Goal: Task Accomplishment & Management: Manage account settings

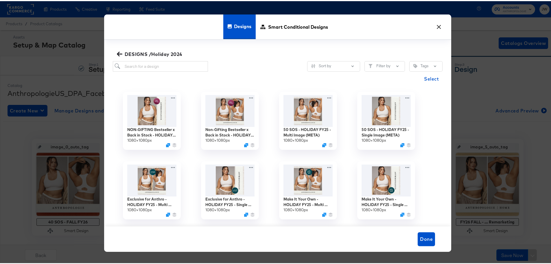
click at [437, 26] on button "×" at bounding box center [439, 24] width 10 height 10
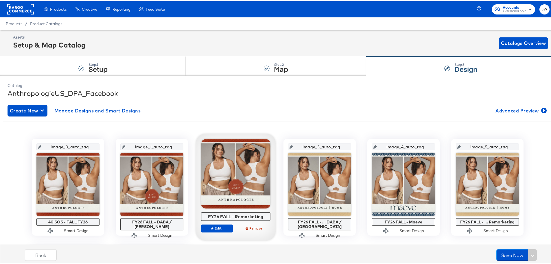
click at [509, 10] on span "ANTHROPOLOGIE" at bounding box center [515, 10] width 24 height 5
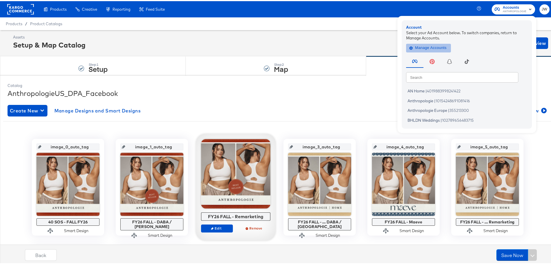
click at [427, 49] on span "Manage Accounts" at bounding box center [429, 46] width 36 height 7
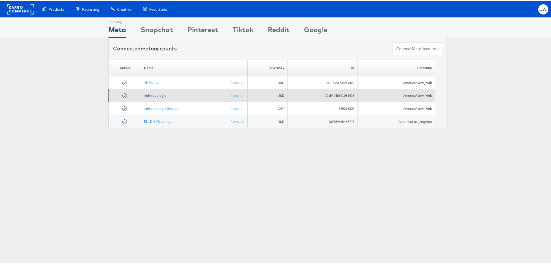
click at [153, 94] on link "Anthropologie" at bounding box center [155, 94] width 22 height 4
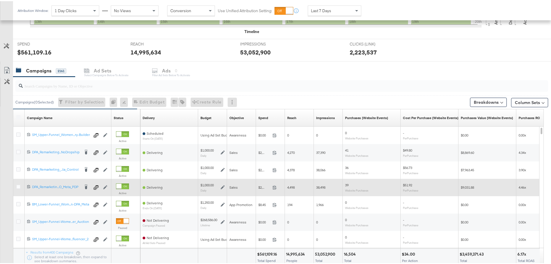
scroll to position [203, 0]
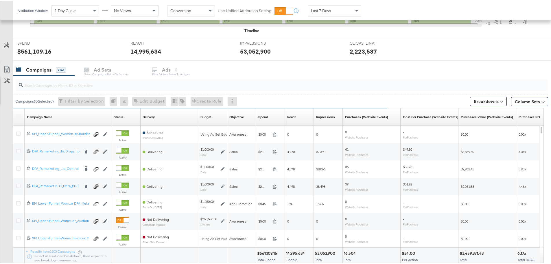
click at [68, 83] on input "search" at bounding box center [261, 81] width 477 height 11
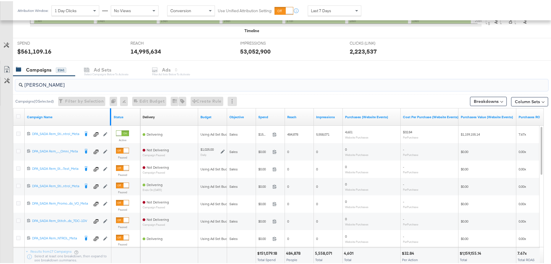
type input "sada"
drag, startPoint x: 111, startPoint y: 109, endPoint x: 126, endPoint y: 109, distance: 15.9
click at [126, 109] on div "Campaign Name Status" at bounding box center [76, 115] width 127 height 17
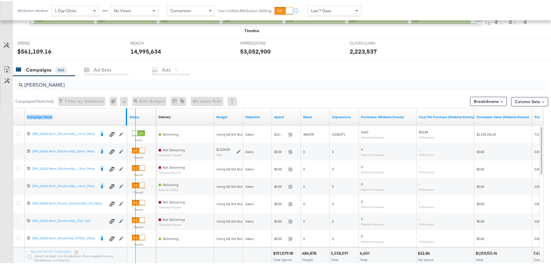
drag, startPoint x: 126, startPoint y: 109, endPoint x: 135, endPoint y: 109, distance: 8.7
click at [135, 109] on div "Campaign Name Status" at bounding box center [84, 115] width 143 height 17
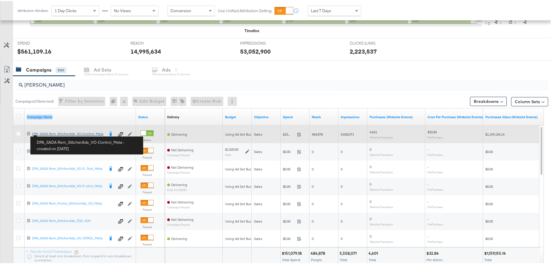
click at [52, 133] on div "DPA_SADA Rem_StitcherAds_VO-Control_Meta DPA_SADA Rem_StitcherAds_VO-Control_Me…" at bounding box center [68, 132] width 72 height 5
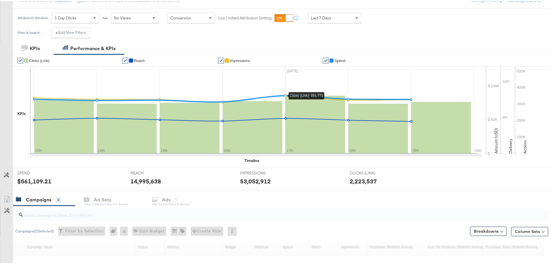
scroll to position [109, 0]
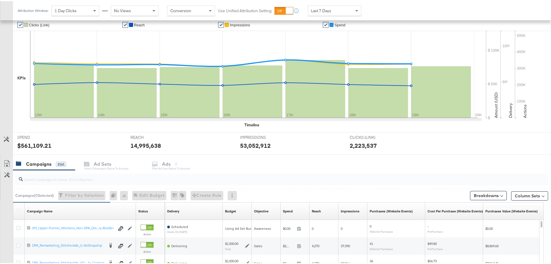
click at [72, 177] on input "search" at bounding box center [261, 175] width 477 height 11
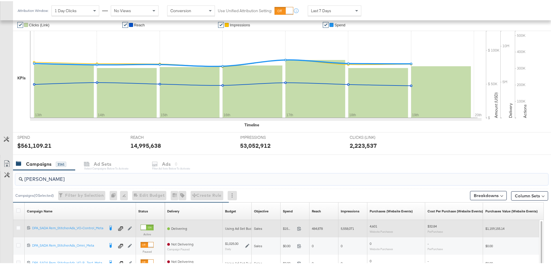
type input "[PERSON_NAME]"
click at [132, 226] on icon at bounding box center [130, 227] width 4 height 4
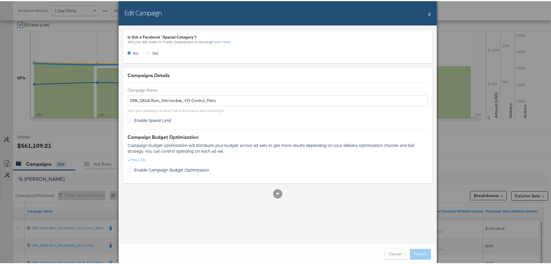
click at [429, 12] on button "X" at bounding box center [429, 13] width 3 height 12
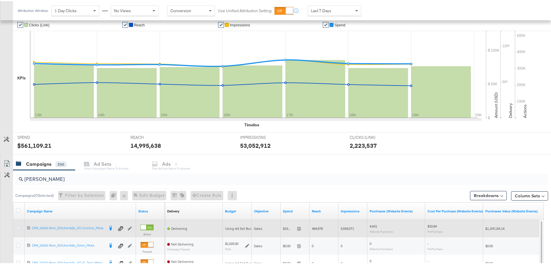
click at [19, 227] on icon at bounding box center [18, 226] width 4 height 4
click at [0, 0] on input "checkbox" at bounding box center [0, 0] width 0 height 0
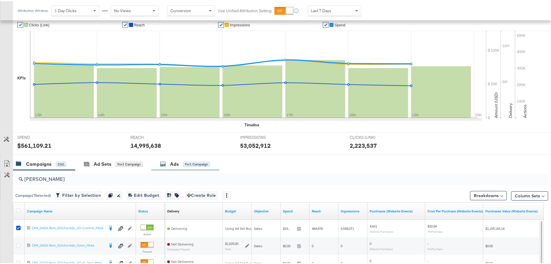
click at [177, 162] on div "Ads" at bounding box center [174, 162] width 9 height 7
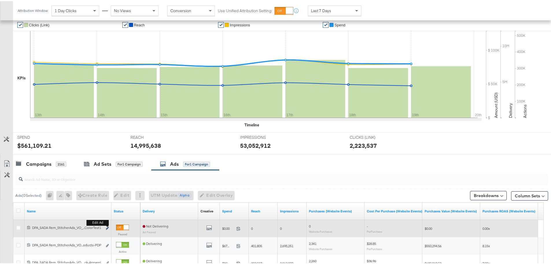
click at [108, 227] on icon "link" at bounding box center [107, 226] width 3 height 3
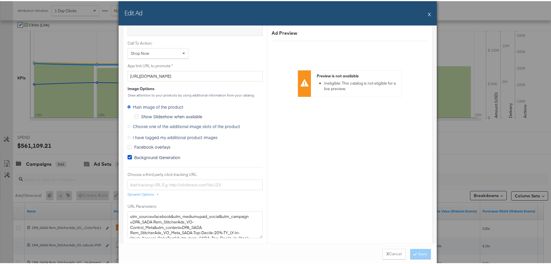
scroll to position [434, 0]
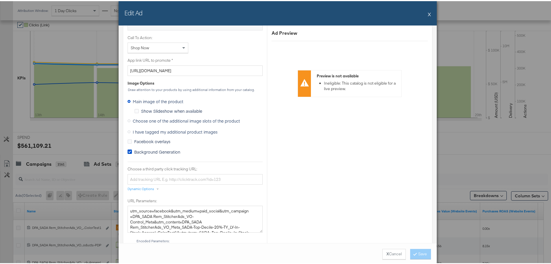
click at [128, 120] on icon at bounding box center [129, 119] width 3 height 3
click at [0, 0] on input "Choose one of the additional image slots of the product" at bounding box center [0, 0] width 0 height 0
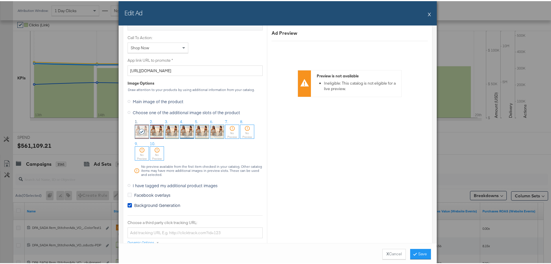
click at [216, 131] on img at bounding box center [217, 131] width 14 height 14
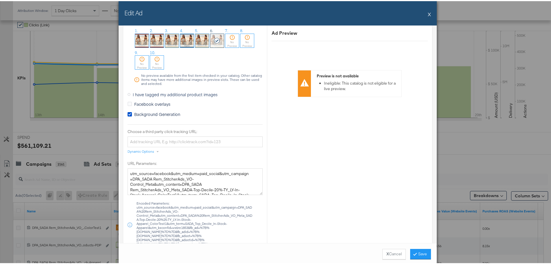
scroll to position [492, 0]
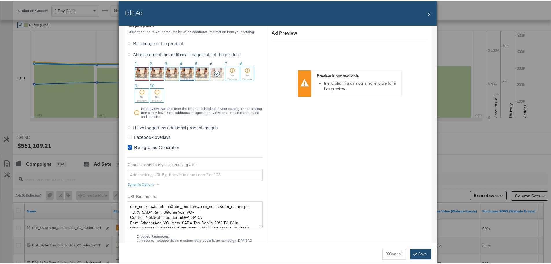
click at [417, 253] on button "Save" at bounding box center [420, 252] width 21 height 10
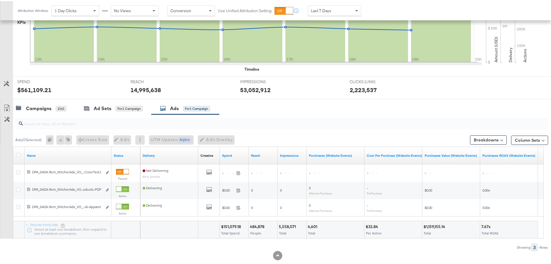
scroll to position [166, 0]
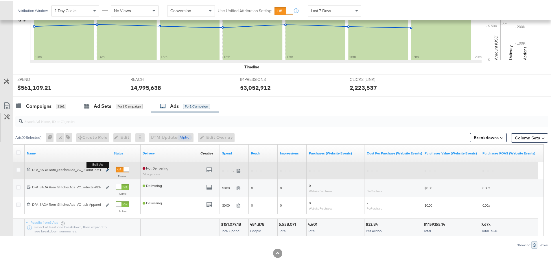
click at [107, 169] on icon "link" at bounding box center [107, 168] width 3 height 3
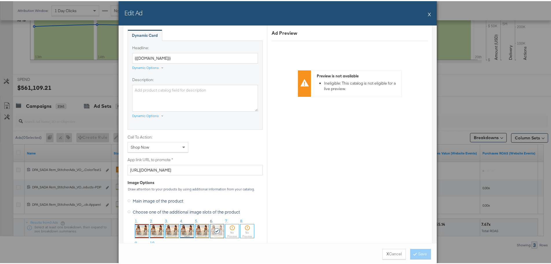
scroll to position [318, 0]
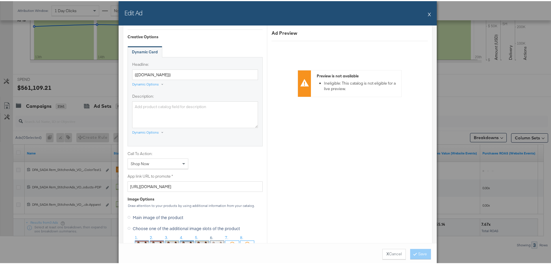
click at [428, 14] on button "X" at bounding box center [429, 13] width 3 height 12
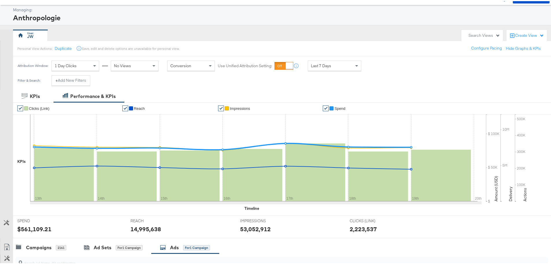
scroll to position [0, 0]
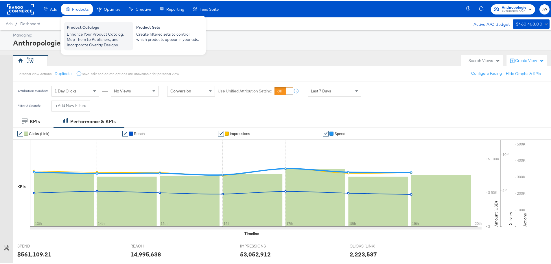
click at [85, 35] on div "Enhance Your Product Catalog, Map Them to Publishers, and Incorporate Overlay D…" at bounding box center [99, 38] width 64 height 16
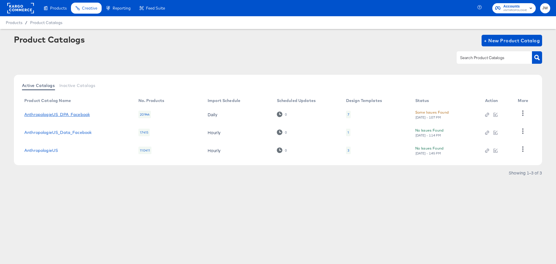
click at [65, 115] on link "AnthropologieUS_DPA_Facebook" at bounding box center [56, 114] width 65 height 5
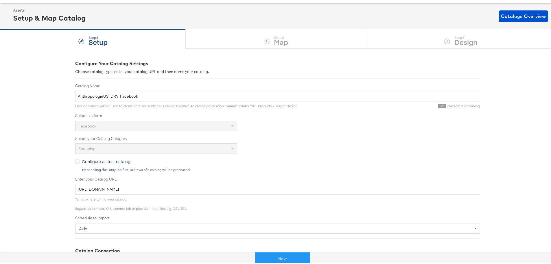
scroll to position [98, 0]
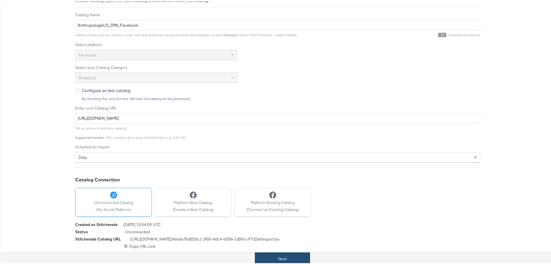
click at [272, 255] on button "Next" at bounding box center [282, 257] width 55 height 13
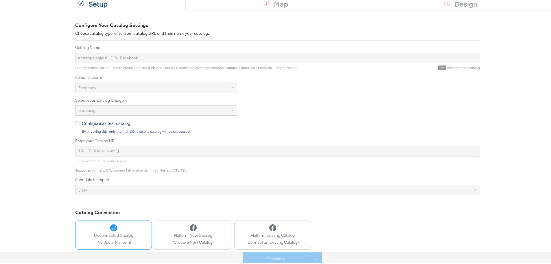
scroll to position [0, 0]
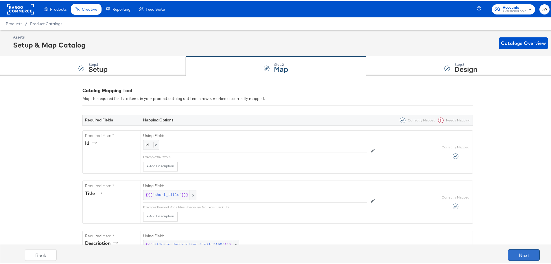
click at [530, 251] on button "Next" at bounding box center [524, 254] width 32 height 12
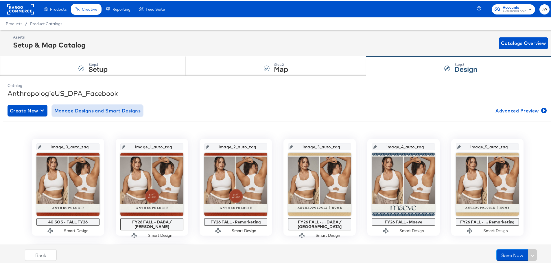
click at [107, 109] on span "Manage Designs and Smart Designs" at bounding box center [97, 109] width 87 height 8
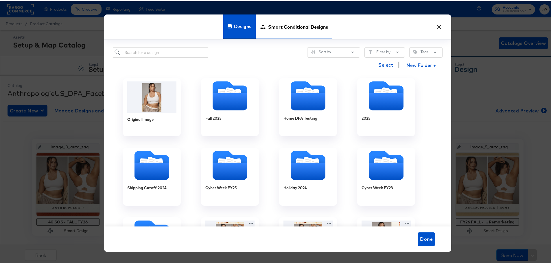
click at [314, 26] on span "Smart Conditional Designs" at bounding box center [298, 25] width 60 height 25
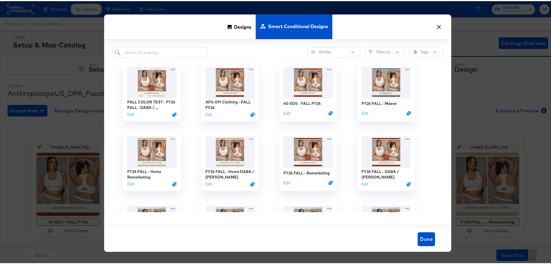
click at [439, 27] on button "×" at bounding box center [439, 24] width 10 height 10
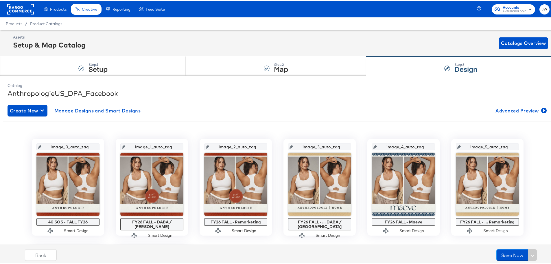
click at [512, 10] on span "ANTHROPOLOGIE" at bounding box center [515, 10] width 24 height 5
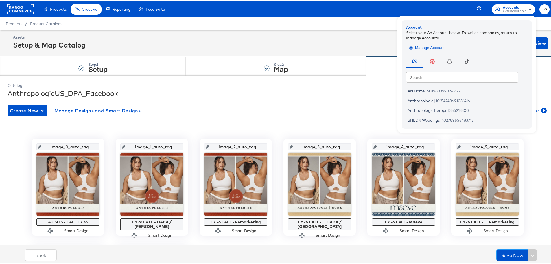
click at [428, 48] on span "Manage Accounts" at bounding box center [429, 46] width 36 height 7
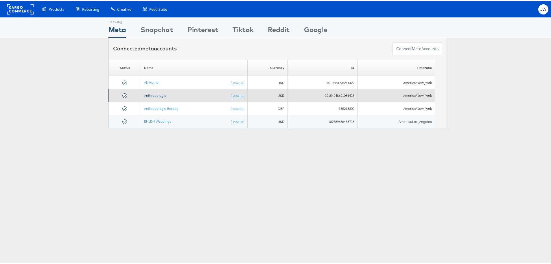
click at [152, 94] on link "Anthropologie" at bounding box center [155, 94] width 22 height 4
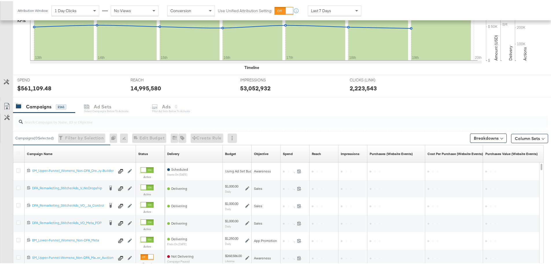
scroll to position [166, 0]
click at [86, 118] on input "search" at bounding box center [261, 117] width 477 height 11
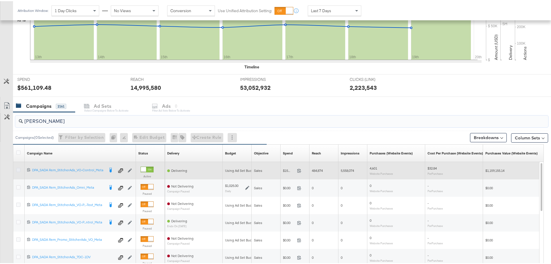
type input "sada"
click at [19, 168] on icon at bounding box center [18, 168] width 4 height 4
click at [0, 0] on input "checkbox" at bounding box center [0, 0] width 0 height 0
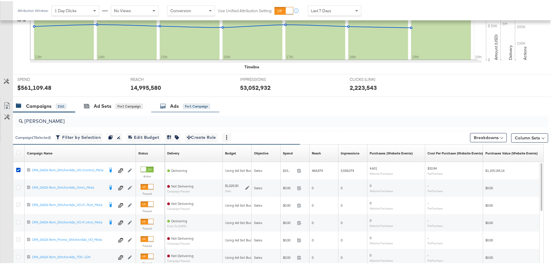
click at [173, 106] on div "Ads" at bounding box center [174, 105] width 9 height 7
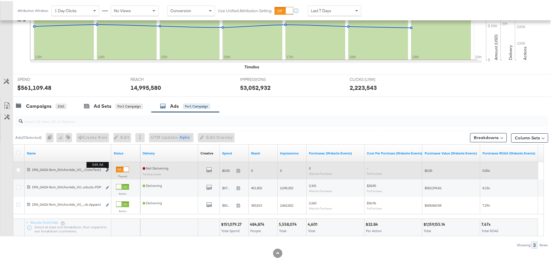
click at [108, 170] on icon "link" at bounding box center [107, 168] width 3 height 3
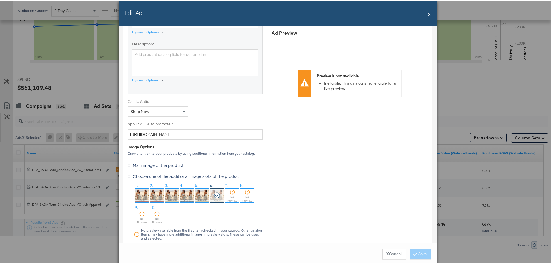
scroll to position [492, 0]
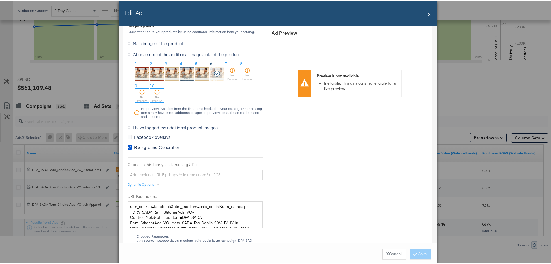
click at [428, 13] on button "X" at bounding box center [429, 13] width 3 height 12
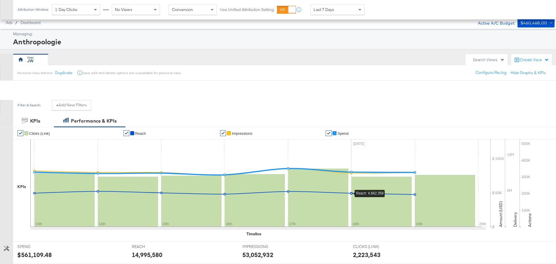
scroll to position [0, 0]
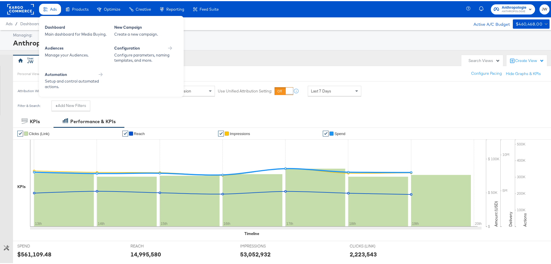
click at [53, 10] on span "Ads" at bounding box center [53, 8] width 7 height 5
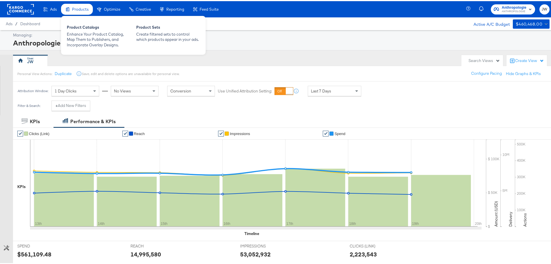
click at [72, 8] on span "Products" at bounding box center [80, 8] width 16 height 5
click at [80, 34] on div "Enhance Your Product Catalog, Map Them to Publishers, and Incorporate Overlay D…" at bounding box center [99, 38] width 64 height 16
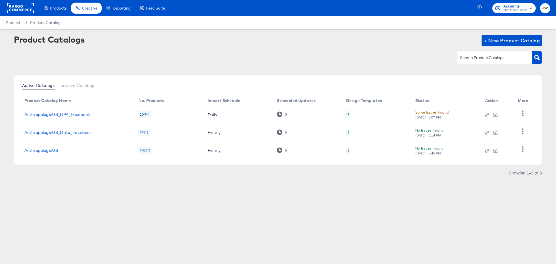
click at [438, 111] on div "Some Issues Found" at bounding box center [432, 112] width 34 height 6
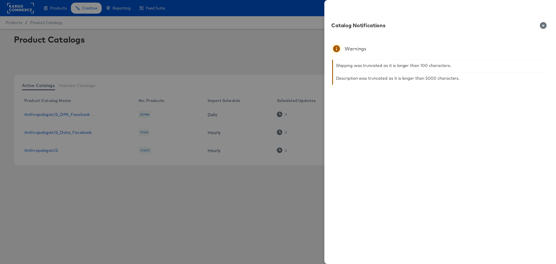
click at [544, 24] on icon "button" at bounding box center [542, 25] width 7 height 7
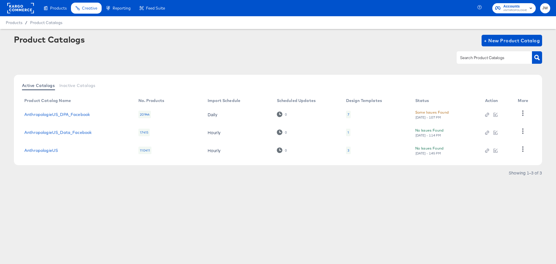
click at [346, 115] on div "7" at bounding box center [348, 115] width 5 height 8
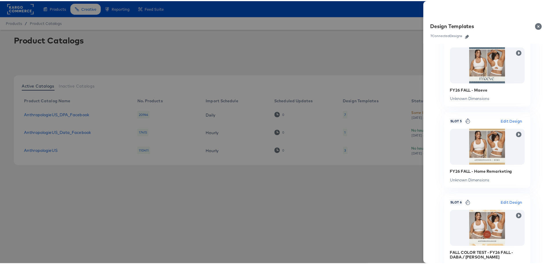
scroll to position [387, 0]
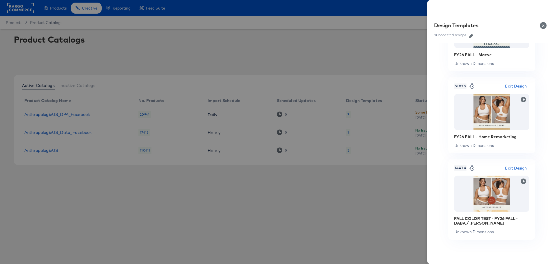
click at [389, 216] on div at bounding box center [278, 132] width 556 height 264
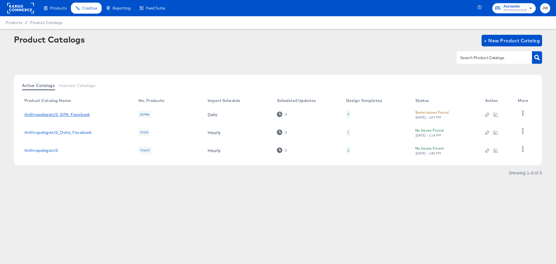
click at [45, 114] on link "AnthropologieUS_DPA_Facebook" at bounding box center [56, 114] width 65 height 5
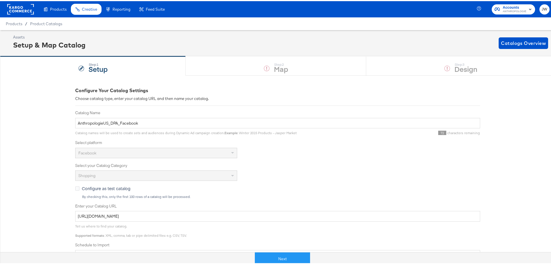
click at [70, 14] on ul "Products Products Product Catalogs Enhance Your Product Catalog, Map Them to Pu…" at bounding box center [104, 8] width 130 height 16
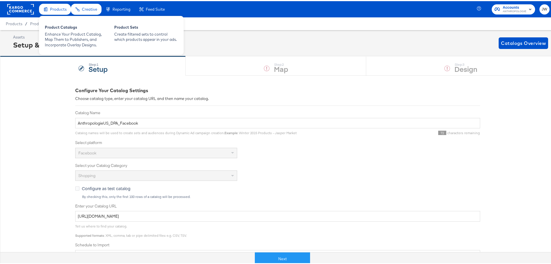
click at [56, 11] on div "Products" at bounding box center [58, 7] width 16 height 5
click at [72, 28] on div "Product Catalogs" at bounding box center [77, 26] width 64 height 7
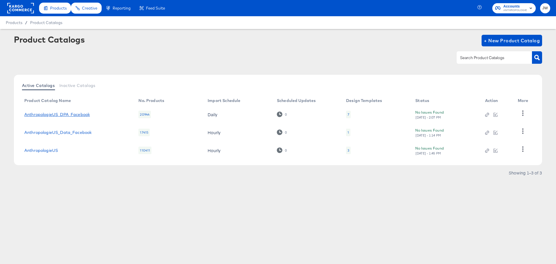
click at [70, 112] on link "AnthropologieUS_DPA_Facebook" at bounding box center [56, 114] width 65 height 5
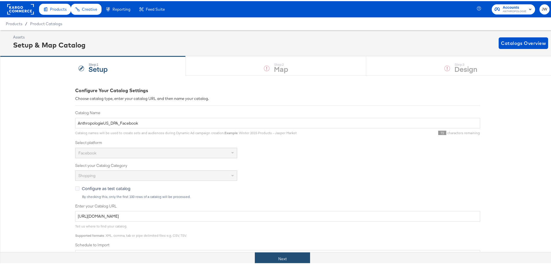
click at [278, 260] on button "Next" at bounding box center [282, 257] width 55 height 13
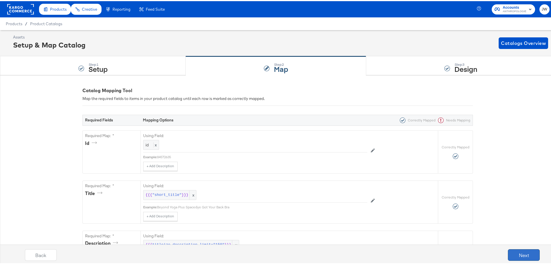
click at [532, 254] on button "Next" at bounding box center [524, 254] width 32 height 12
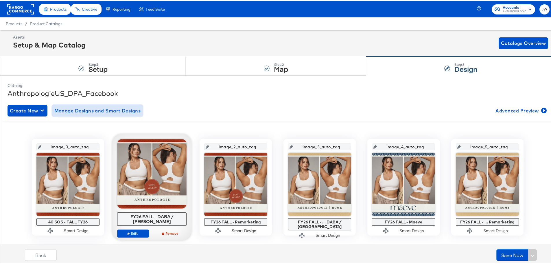
click at [99, 110] on span "Manage Designs and Smart Designs" at bounding box center [97, 109] width 87 height 8
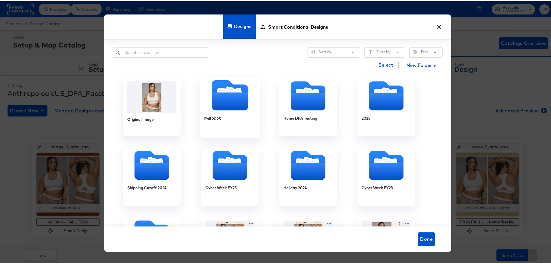
click at [236, 107] on icon "Folder" at bounding box center [230, 100] width 36 height 18
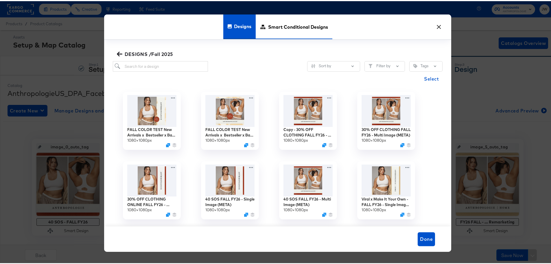
click at [290, 25] on span "Smart Conditional Designs" at bounding box center [298, 25] width 60 height 25
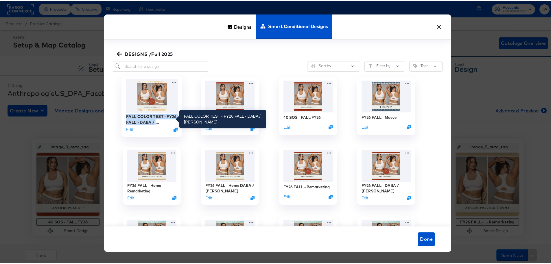
drag, startPoint x: 124, startPoint y: 114, endPoint x: 166, endPoint y: 122, distance: 42.3
click at [166, 122] on div "FALL COLOR TEST - FY26 FALL - DABA / SADA" at bounding box center [152, 117] width 52 height 11
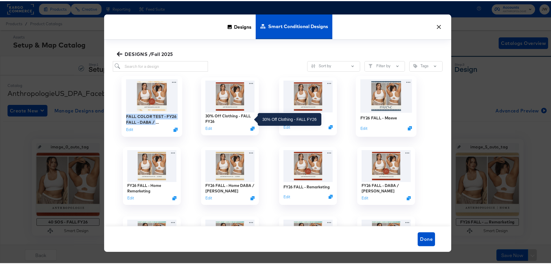
copy div "FALL COLOR TEST - FY26 FALL - DABA / SADA"
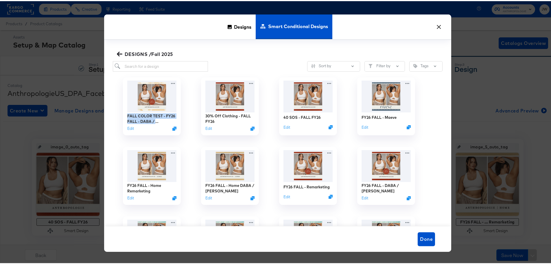
click at [437, 24] on button "×" at bounding box center [439, 24] width 10 height 10
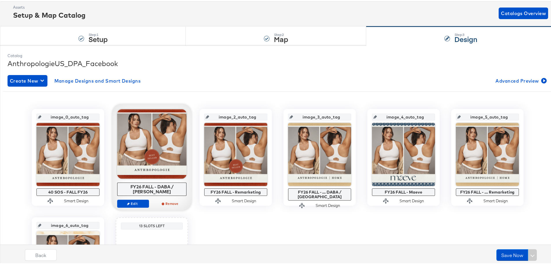
scroll to position [87, 0]
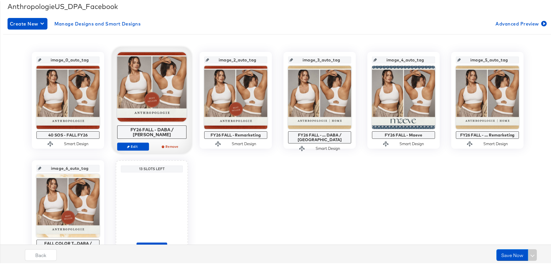
click at [352, 202] on div "image_0_auto_tag 40 SOS - FALL FY26 Smart Design image_1_auto_tag FY26 FALL - D…" at bounding box center [277, 153] width 549 height 205
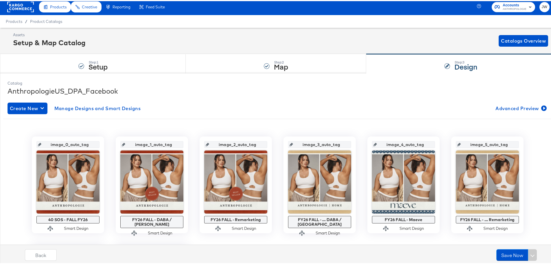
scroll to position [0, 0]
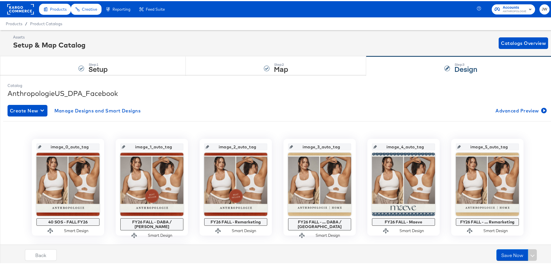
click at [509, 8] on span "ANTHROPOLOGIE" at bounding box center [515, 10] width 24 height 5
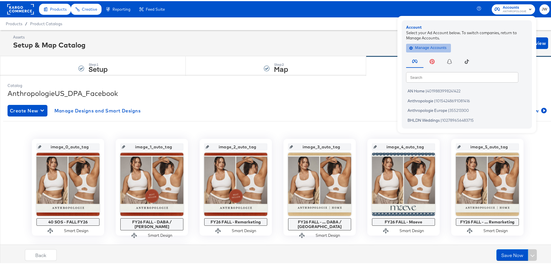
click at [430, 46] on span "Manage Accounts" at bounding box center [429, 46] width 36 height 7
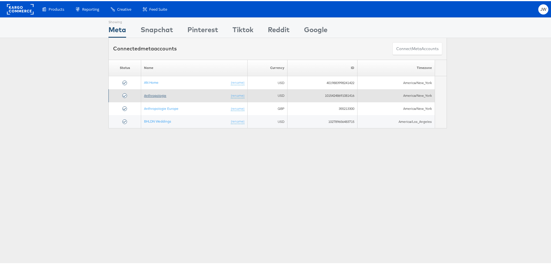
click at [150, 94] on link "Anthropologie" at bounding box center [155, 94] width 22 height 4
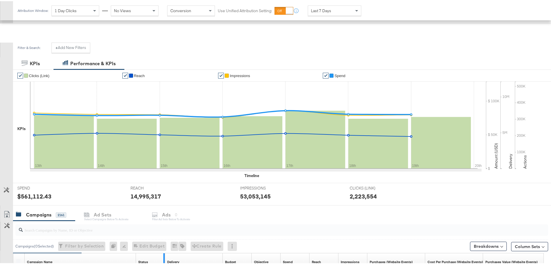
scroll to position [158, 0]
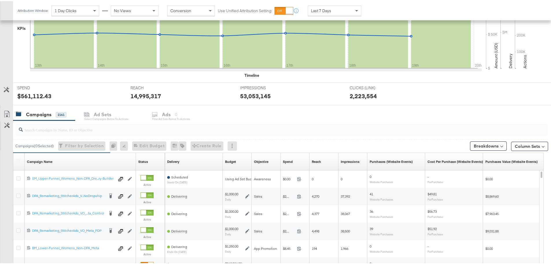
click at [90, 131] on input "search" at bounding box center [261, 125] width 477 height 11
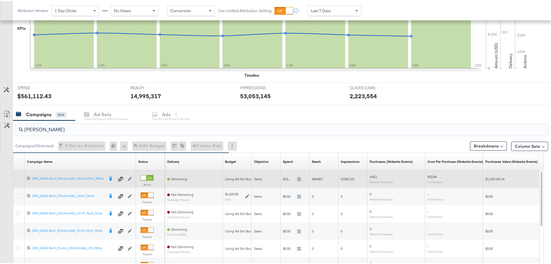
type input "[PERSON_NAME]"
click at [17, 179] on icon at bounding box center [18, 177] width 4 height 4
click at [0, 0] on input "checkbox" at bounding box center [0, 0] width 0 height 0
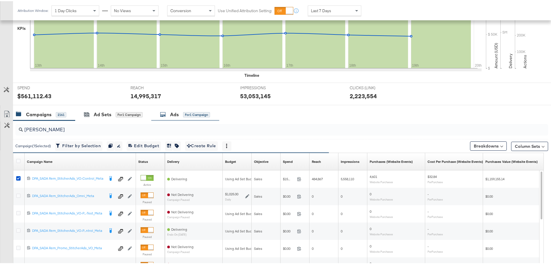
click at [176, 114] on div "Ads" at bounding box center [174, 113] width 9 height 7
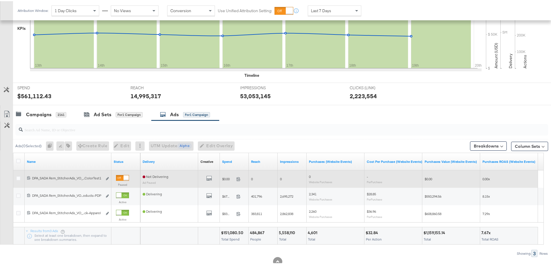
click at [122, 177] on div at bounding box center [122, 177] width 13 height 6
